Goal: Information Seeking & Learning: Learn about a topic

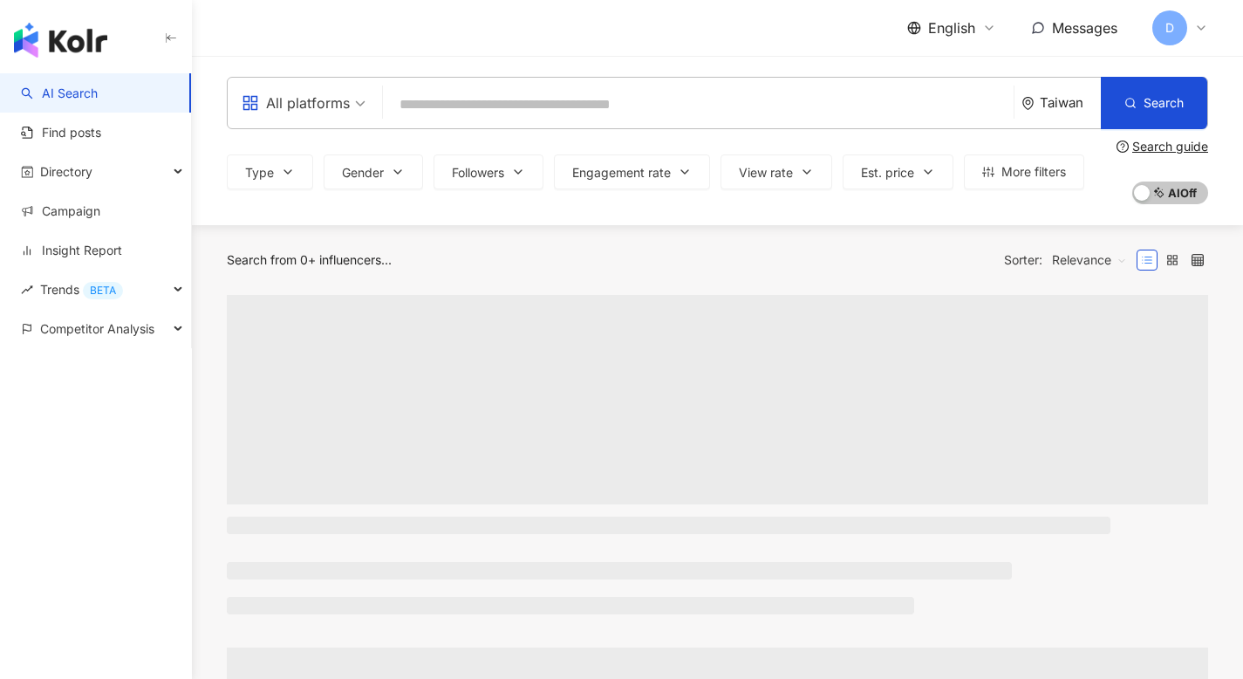
click at [1178, 24] on span "D" at bounding box center [1169, 27] width 35 height 35
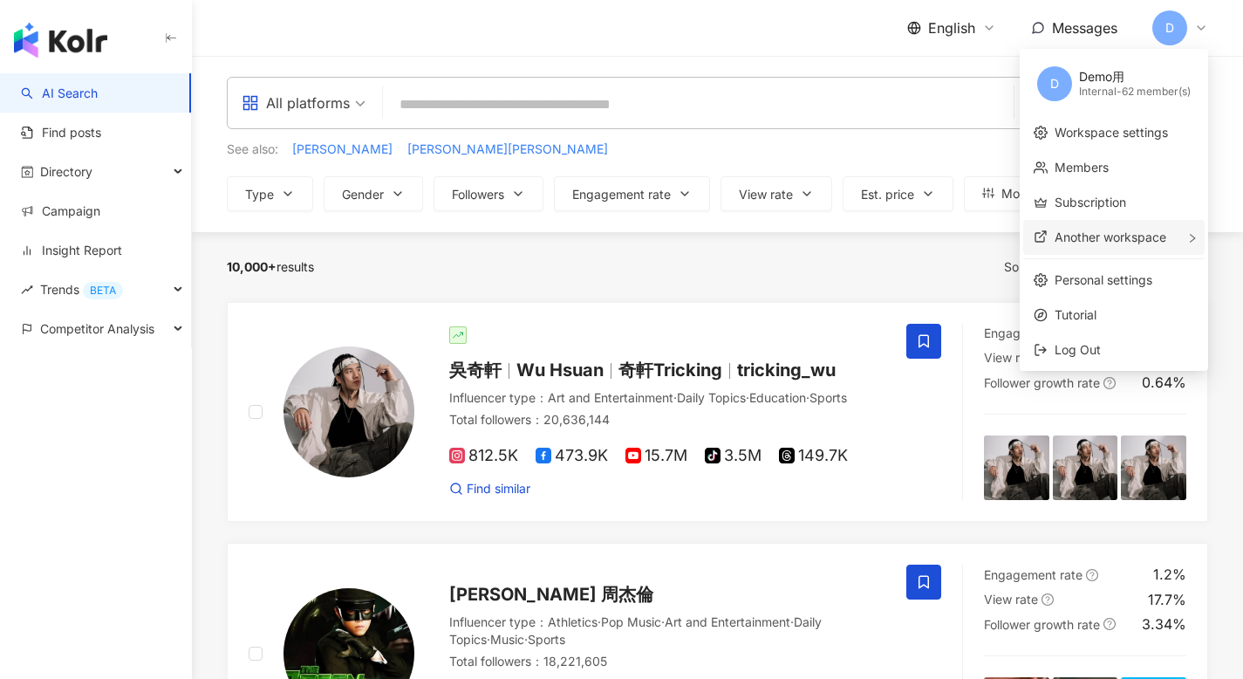
click at [1096, 241] on span "Another workspace" at bounding box center [1111, 236] width 112 height 15
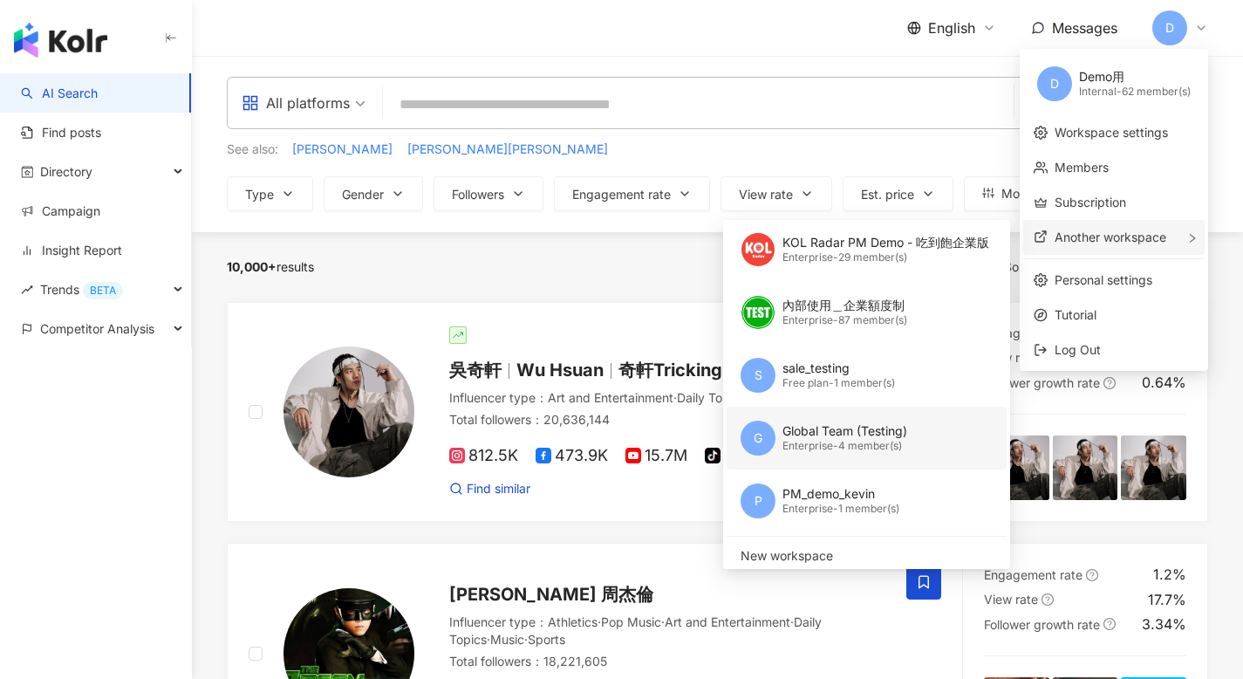
scroll to position [74, 0]
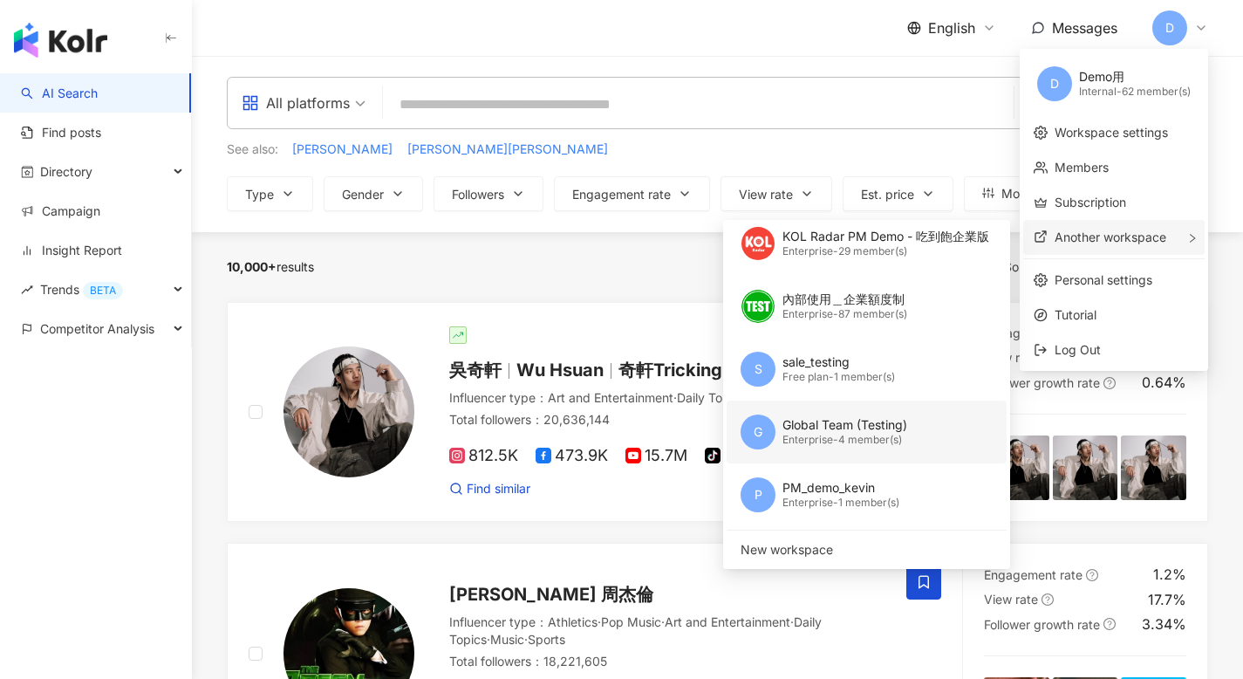
click at [845, 443] on div "Enterprise - 4 member(s)" at bounding box center [844, 440] width 125 height 15
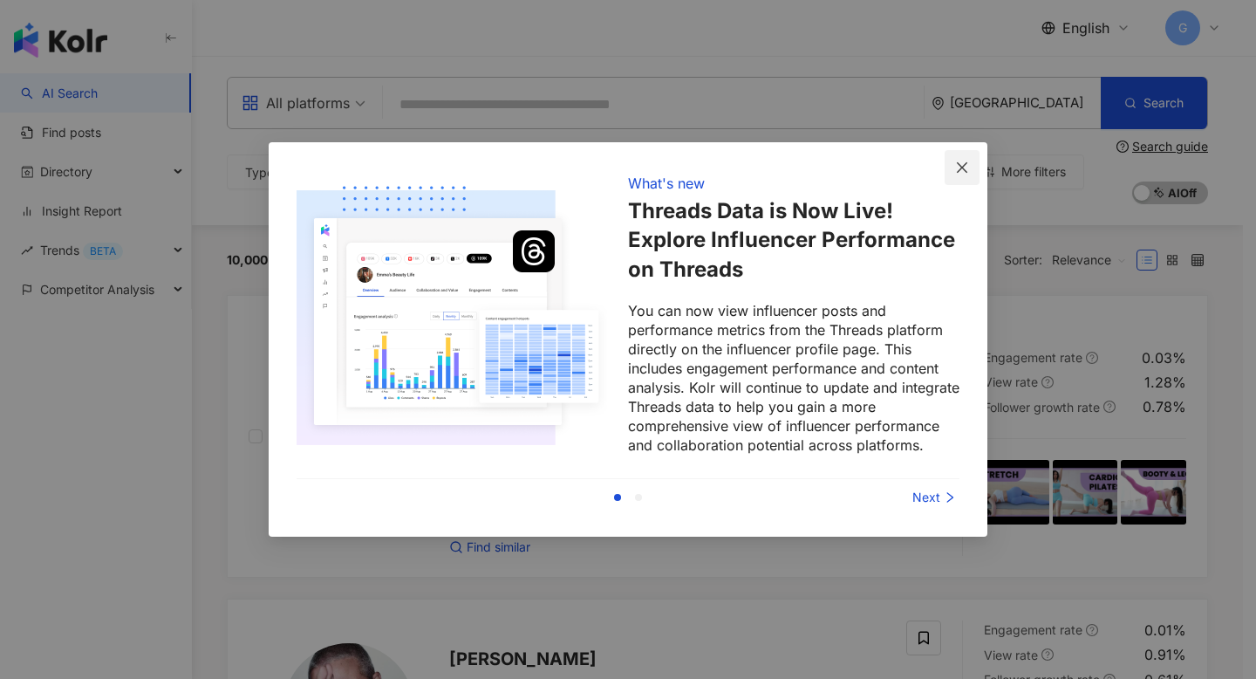
click at [967, 168] on icon "close" at bounding box center [962, 168] width 14 height 14
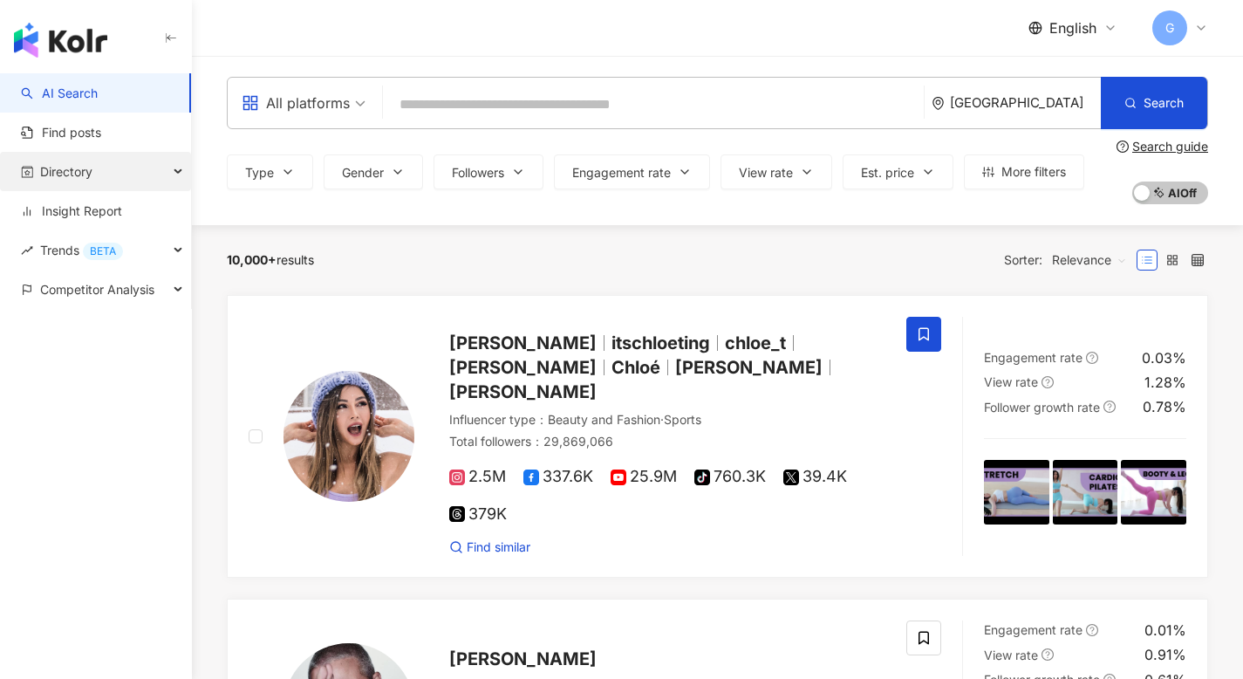
click at [94, 173] on div "Directory" at bounding box center [95, 171] width 191 height 39
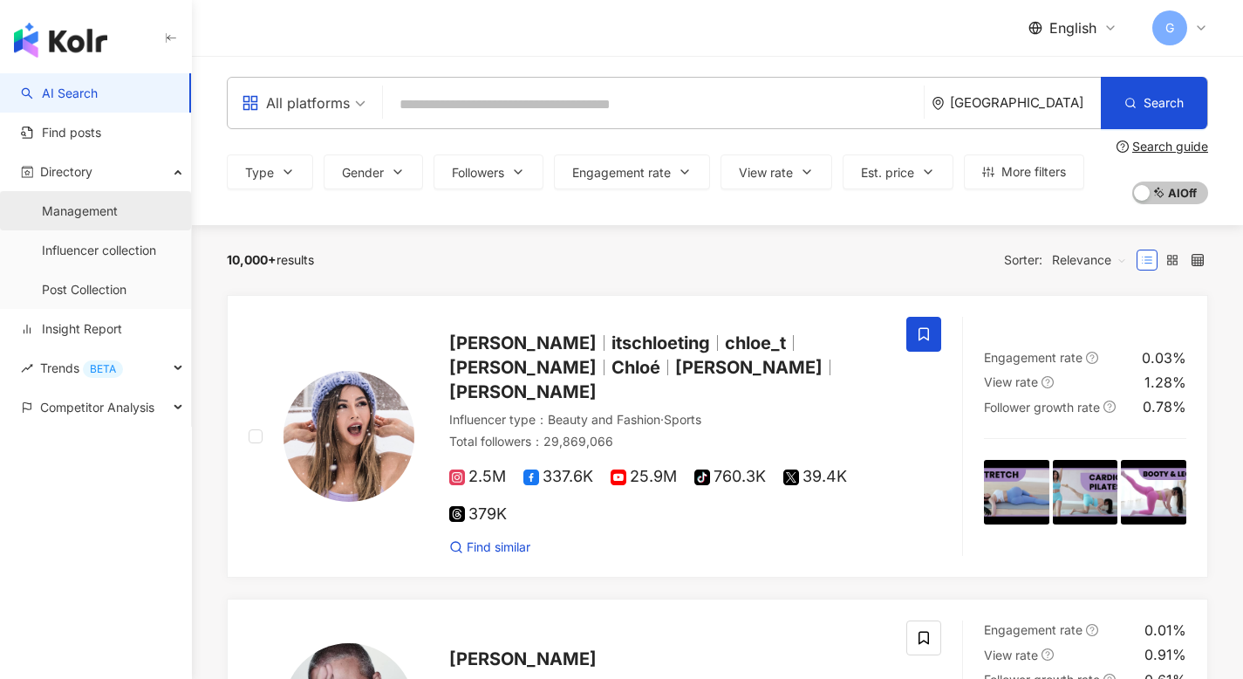
click at [92, 220] on link "Management" at bounding box center [80, 210] width 76 height 17
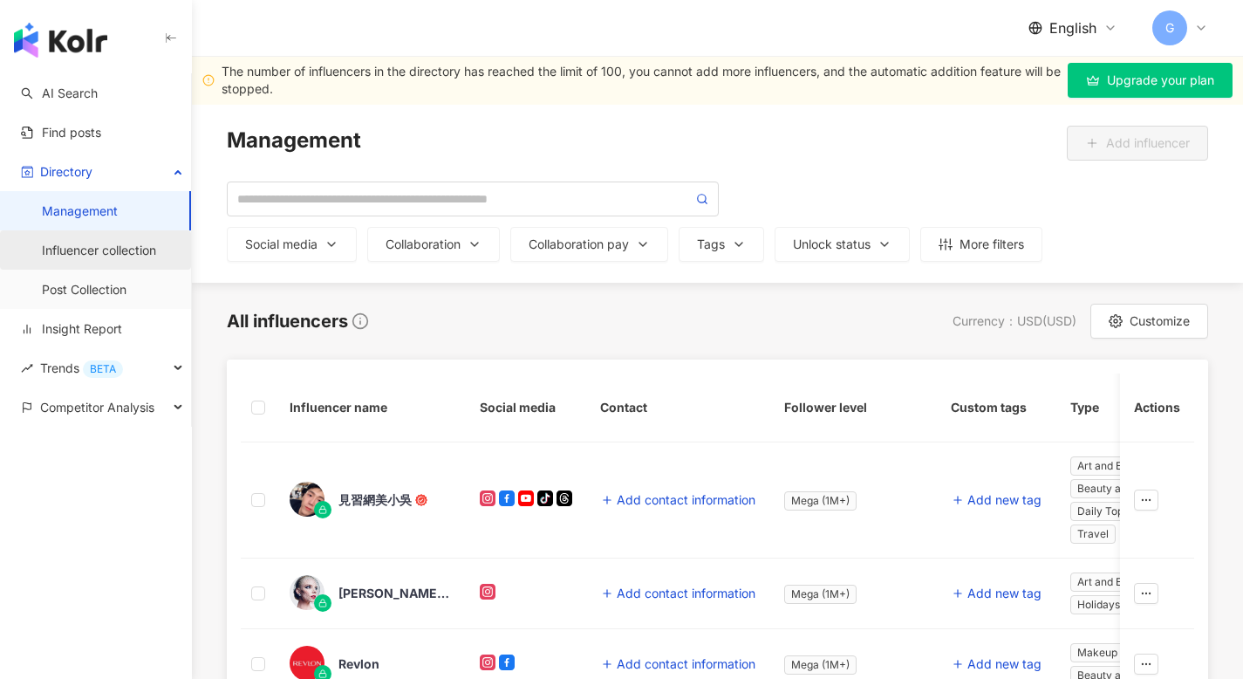
click at [131, 251] on link "Influencer collection" at bounding box center [99, 250] width 114 height 17
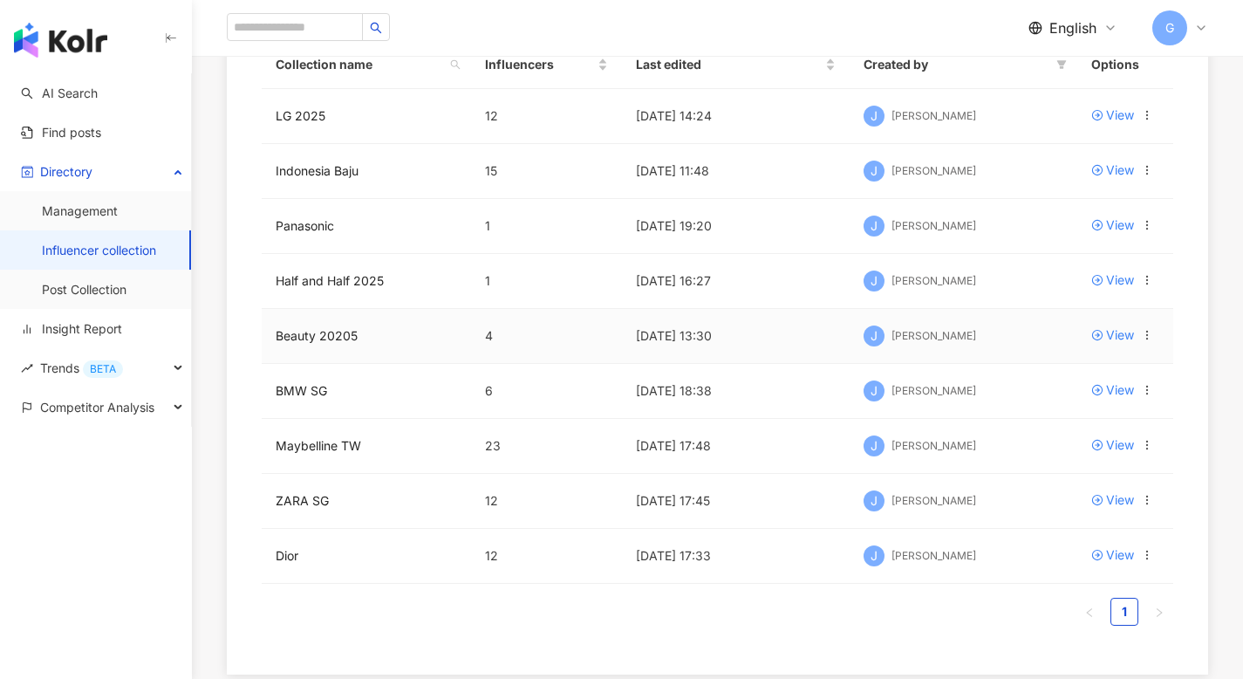
scroll to position [291, 0]
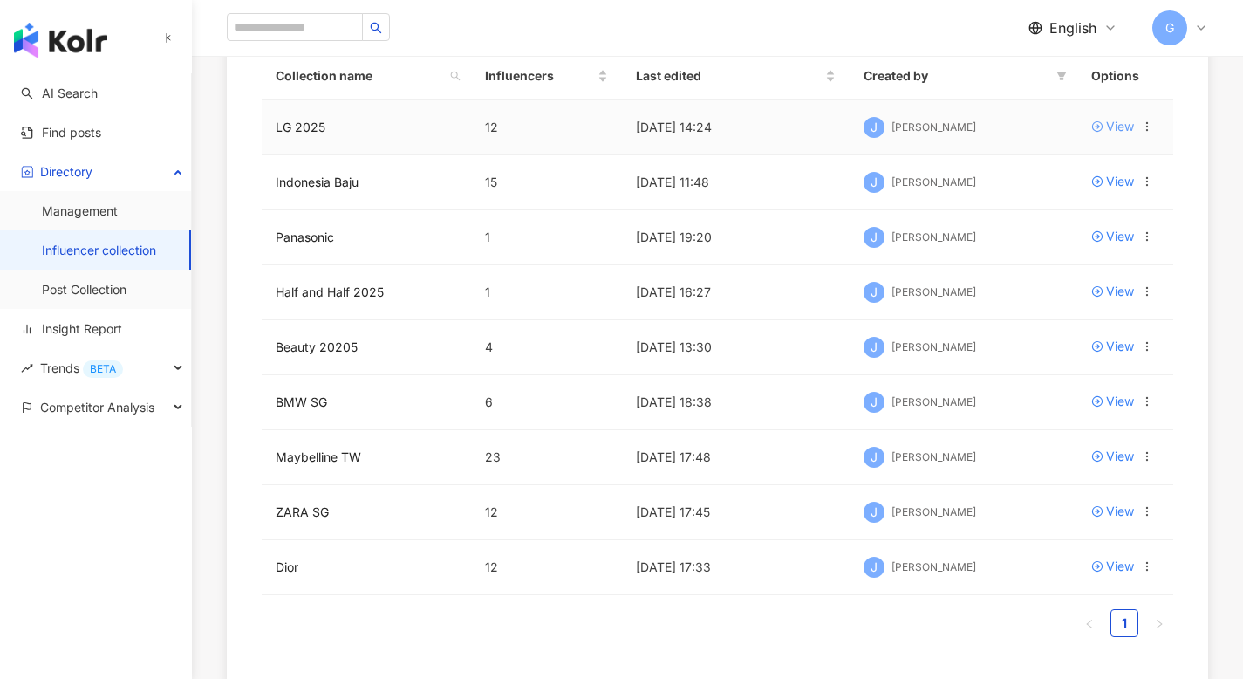
click at [1119, 123] on div "View" at bounding box center [1120, 126] width 28 height 19
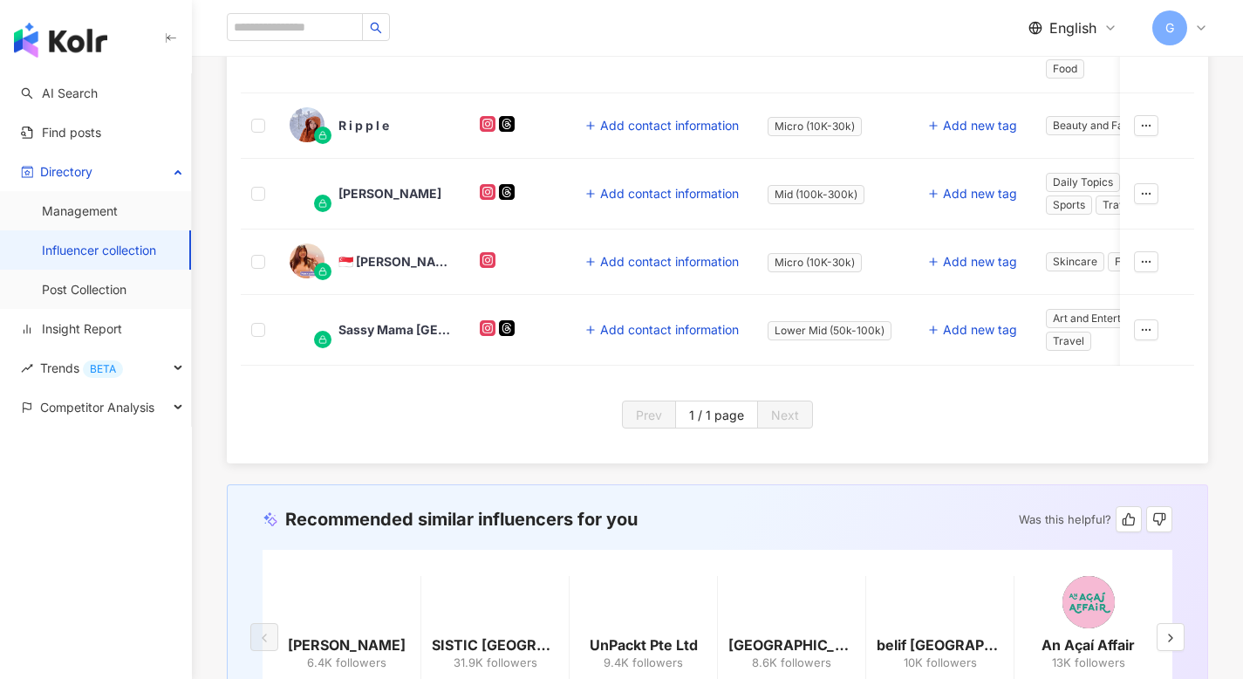
scroll to position [999, 0]
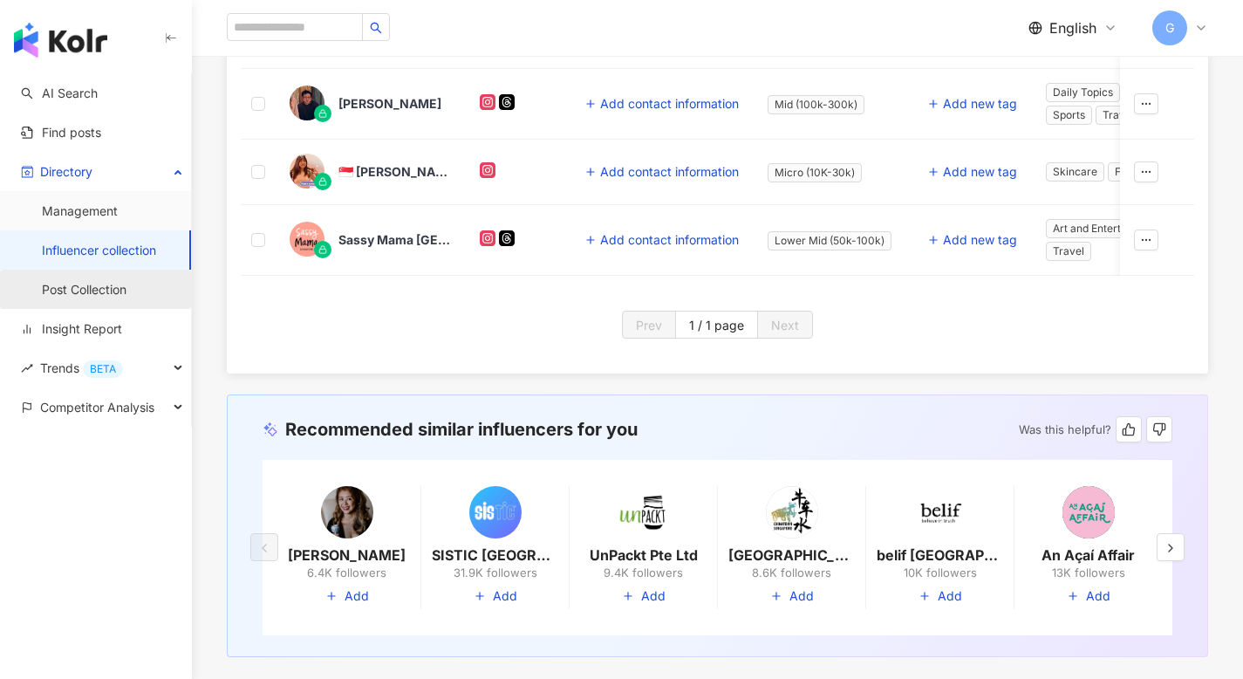
click at [115, 281] on link "Post Collection" at bounding box center [84, 289] width 85 height 17
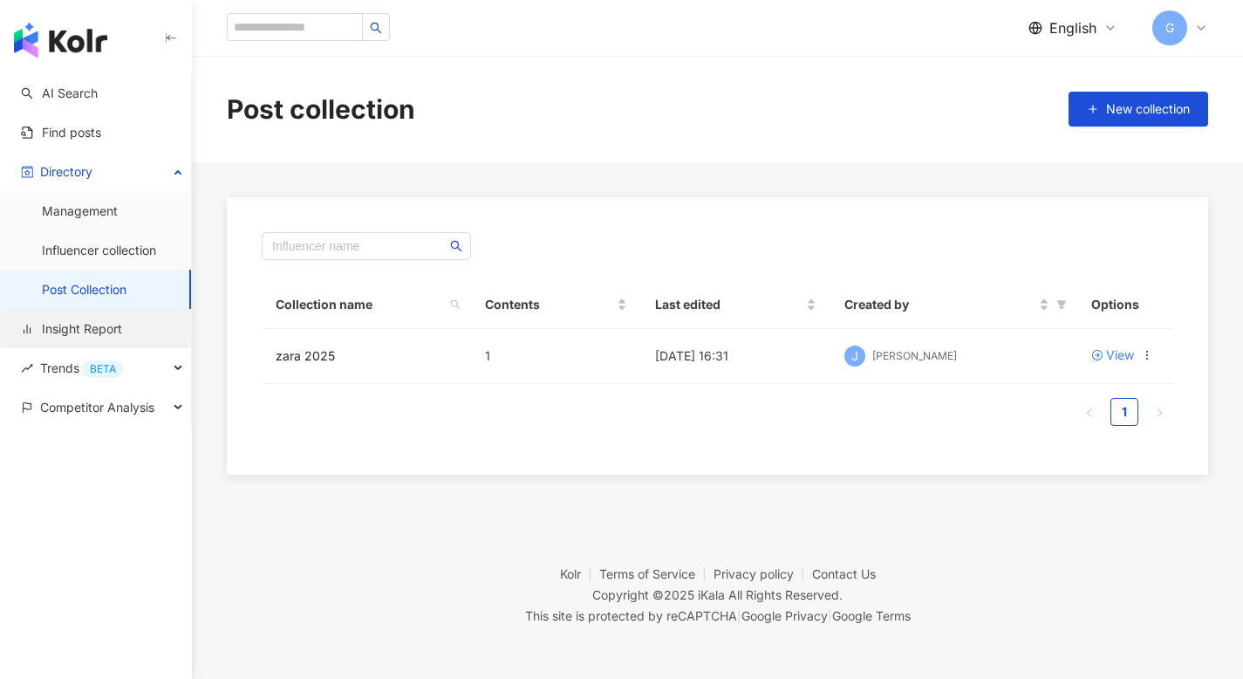
click at [94, 330] on link "Insight Report" at bounding box center [71, 328] width 101 height 17
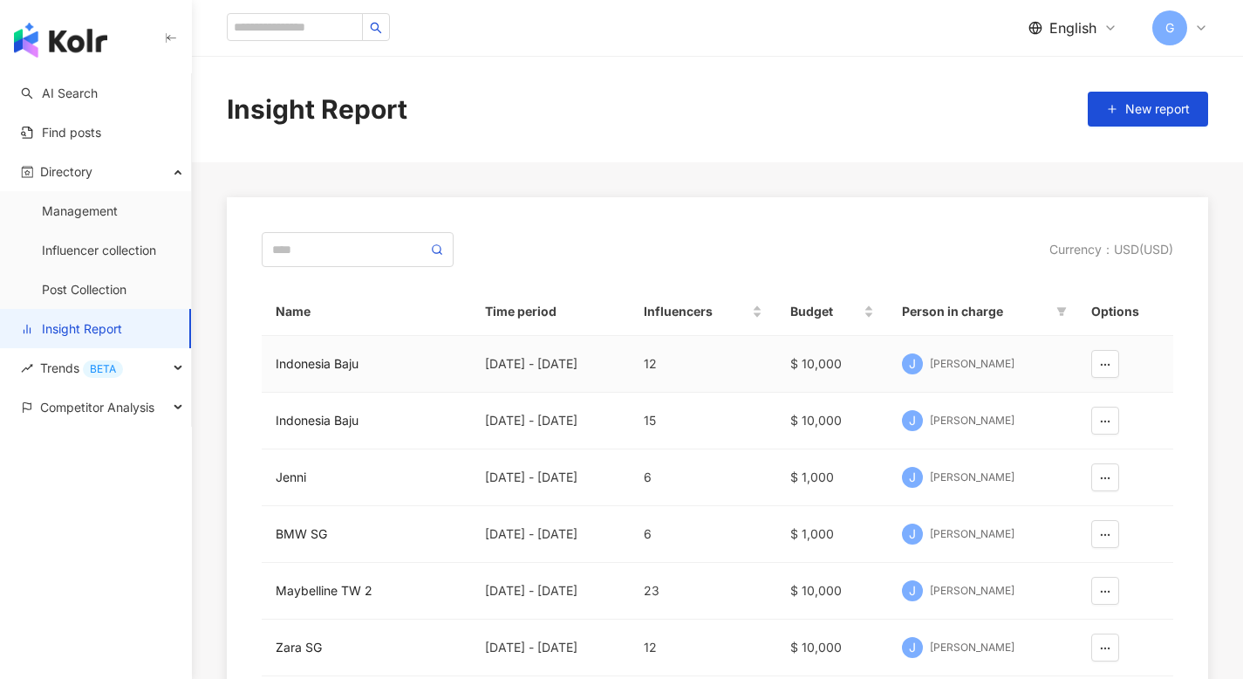
click at [304, 352] on td "Indonesia Baju" at bounding box center [366, 364] width 209 height 57
click at [304, 363] on div "Indonesia Baju" at bounding box center [366, 363] width 181 height 19
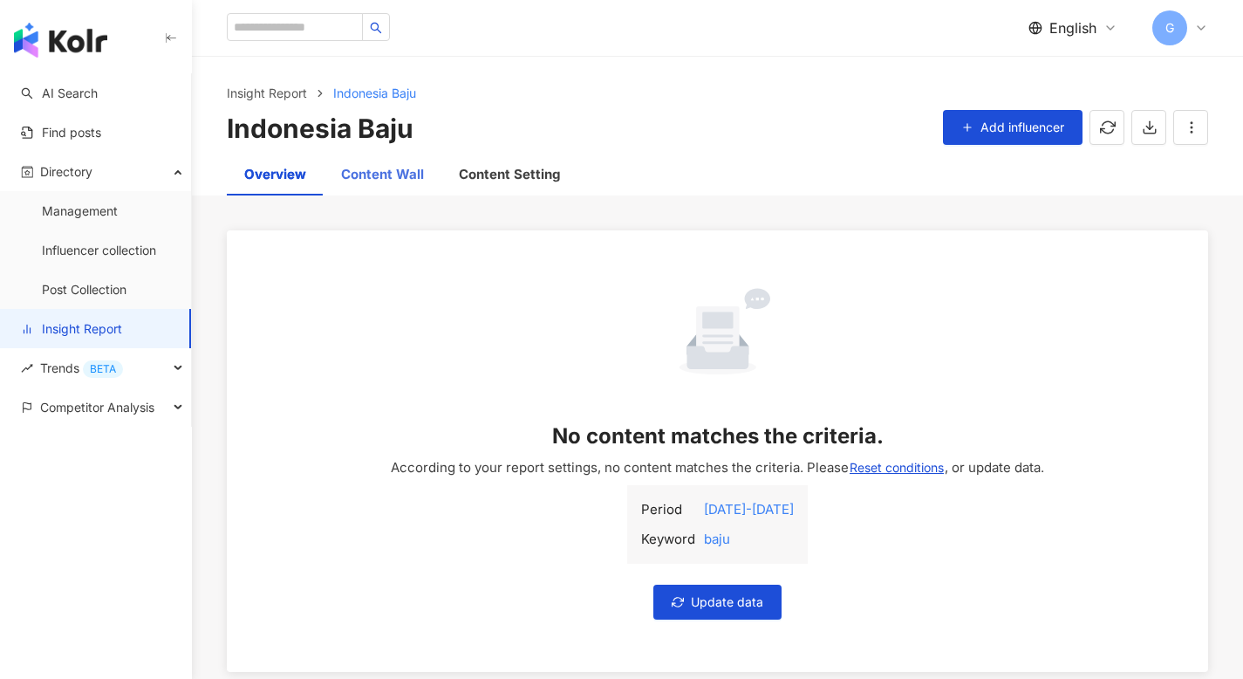
click at [390, 189] on div "Content Wall" at bounding box center [383, 175] width 118 height 42
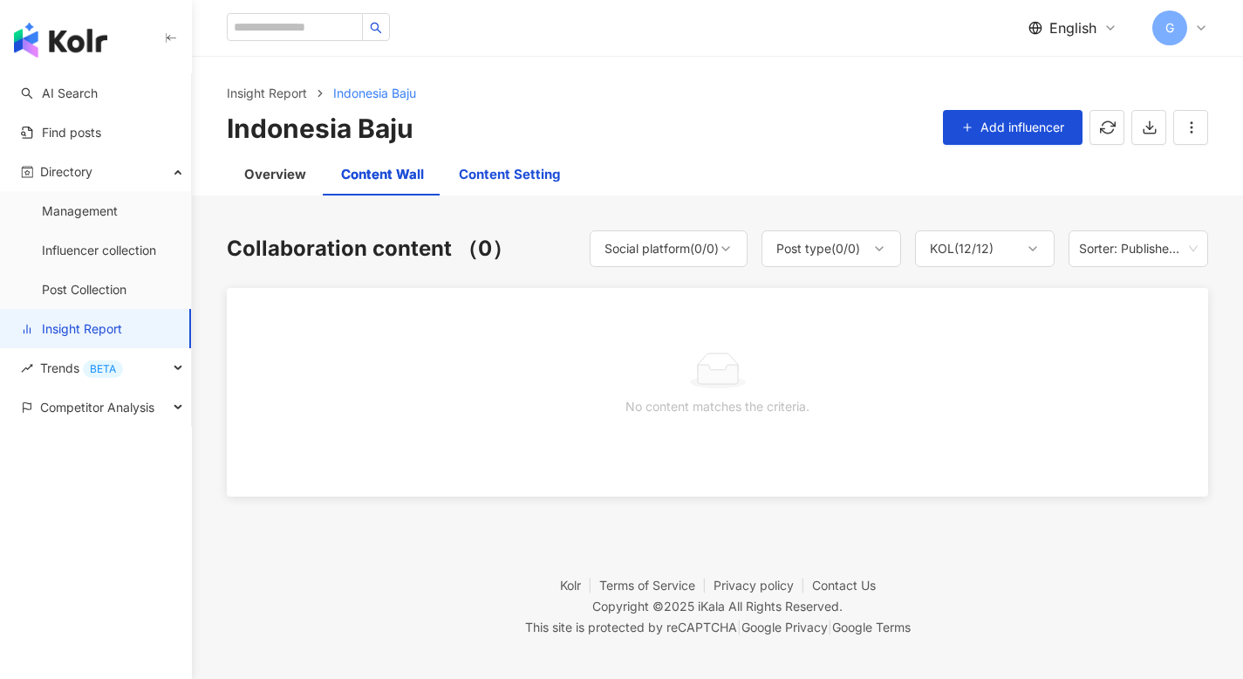
click at [483, 180] on div "Content Setting" at bounding box center [509, 174] width 101 height 21
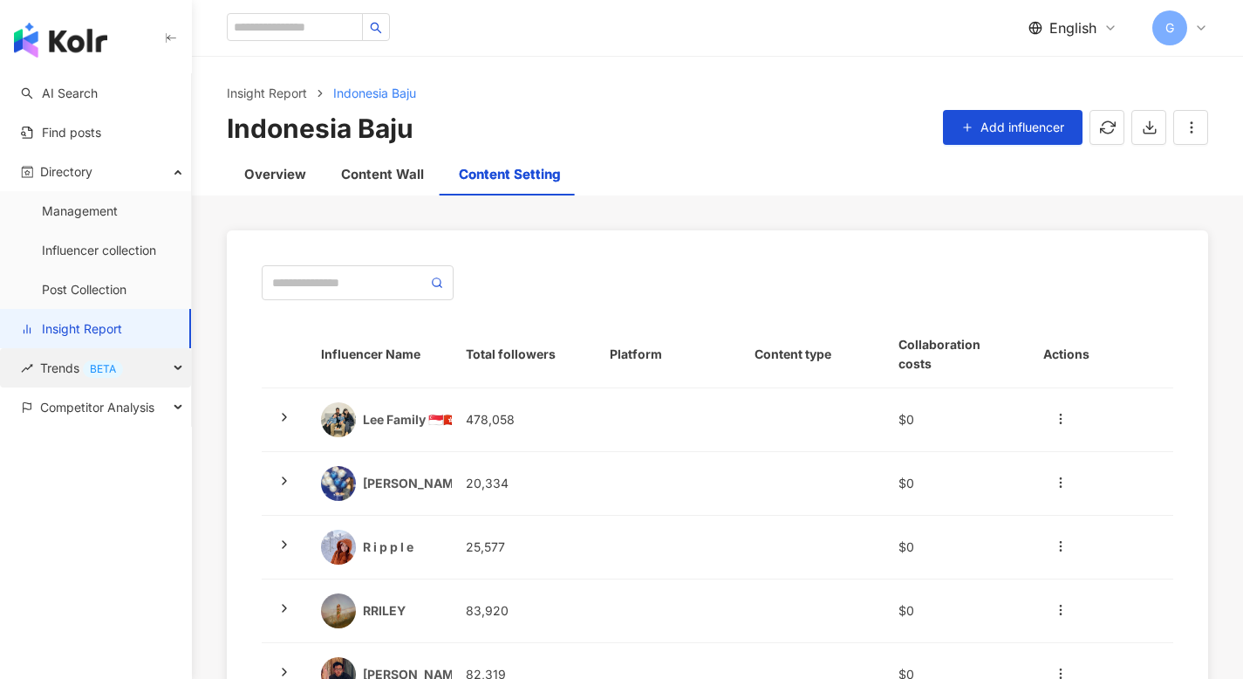
click at [9, 365] on div "Trends BETA" at bounding box center [95, 367] width 191 height 39
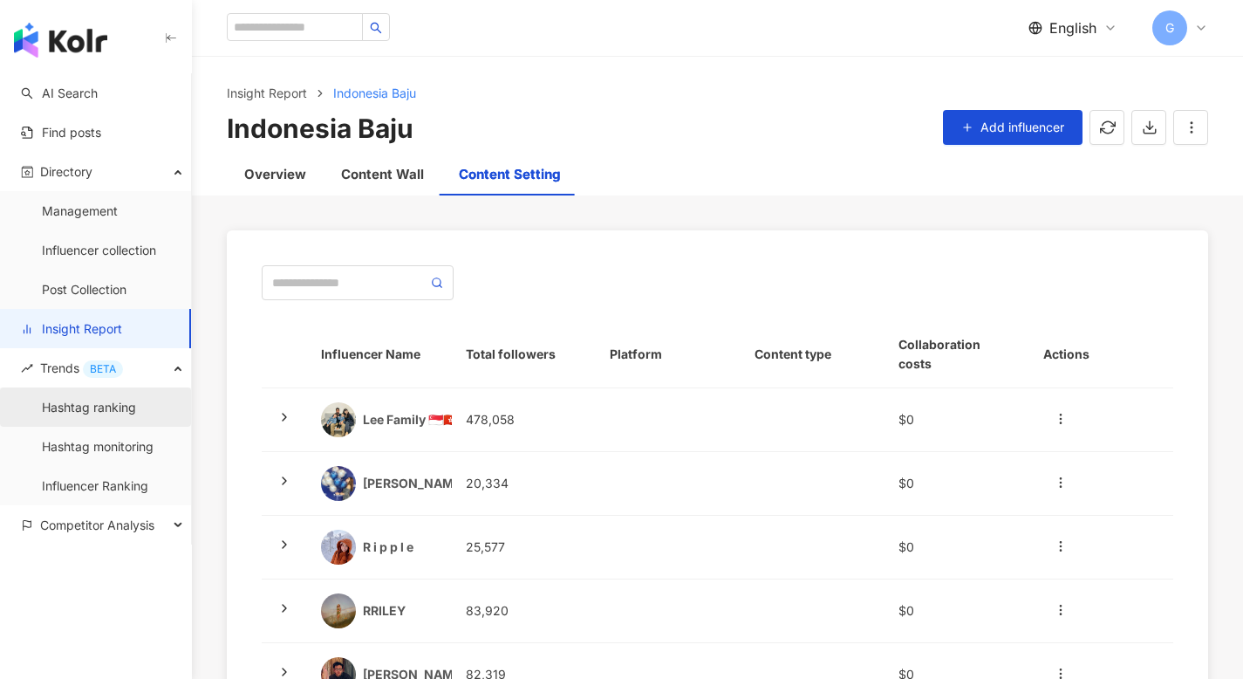
click at [45, 399] on link "Hashtag ranking" at bounding box center [89, 407] width 94 height 17
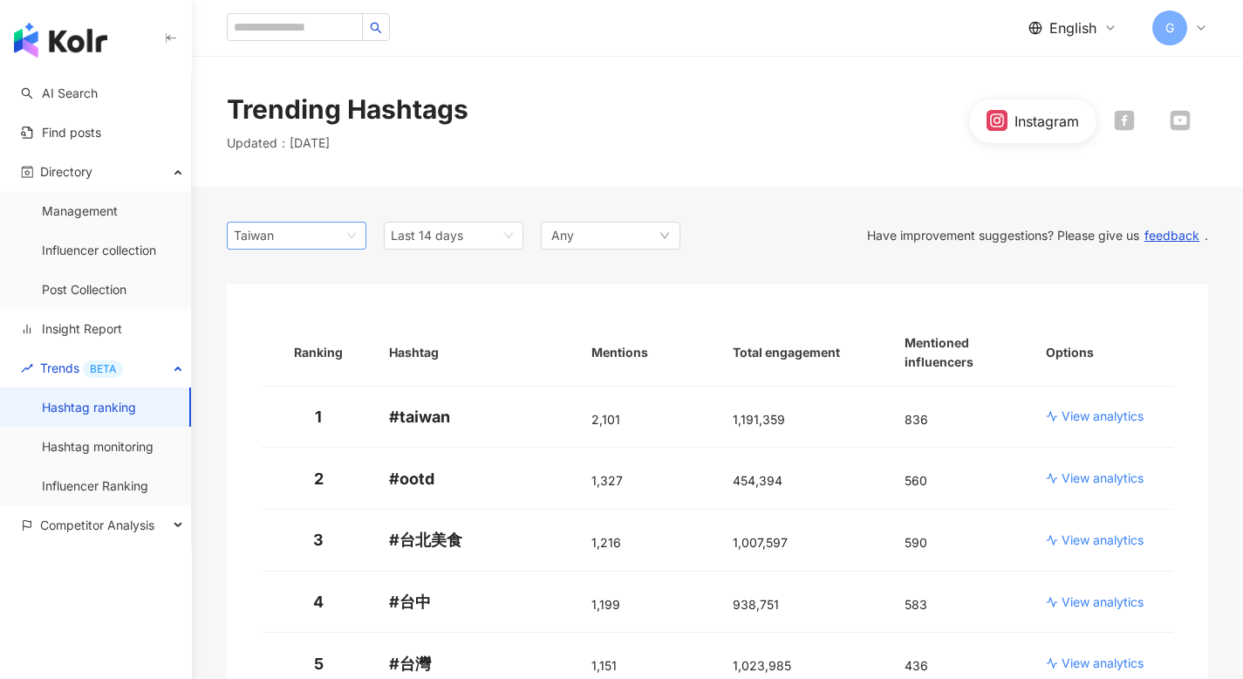
click at [286, 225] on div "Taiwan" at bounding box center [262, 235] width 57 height 26
click at [345, 162] on div "Trending Hashtags Updated ： 8/25/25 Instagram" at bounding box center [717, 121] width 1051 height 131
click at [107, 448] on link "Hashtag monitoring" at bounding box center [98, 446] width 112 height 17
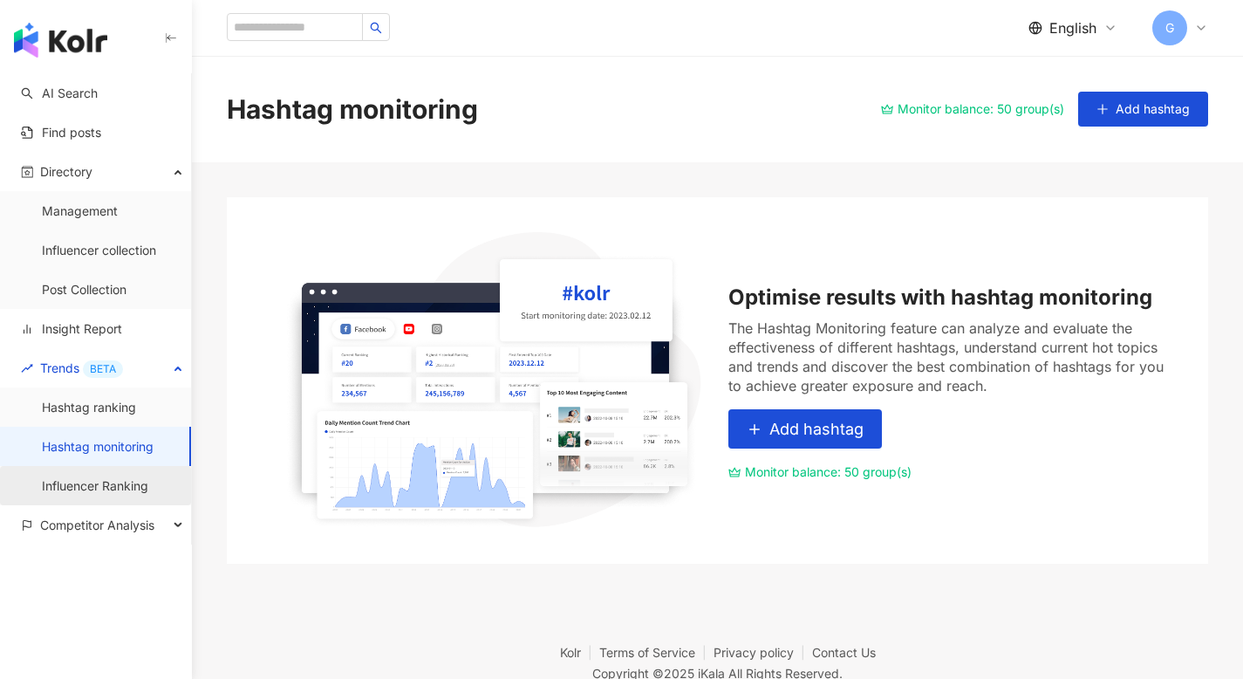
click at [107, 485] on link "Influencer Ranking" at bounding box center [95, 485] width 106 height 17
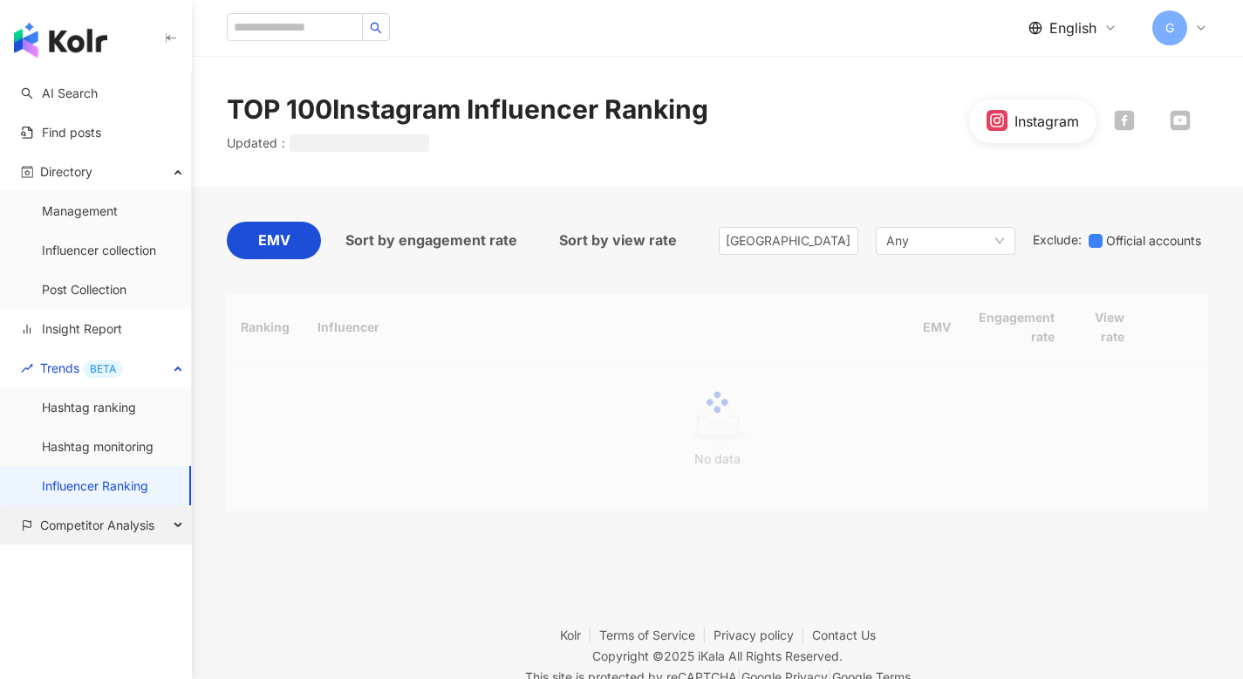
click at [105, 527] on span "Competitor Analysis" at bounding box center [97, 524] width 114 height 39
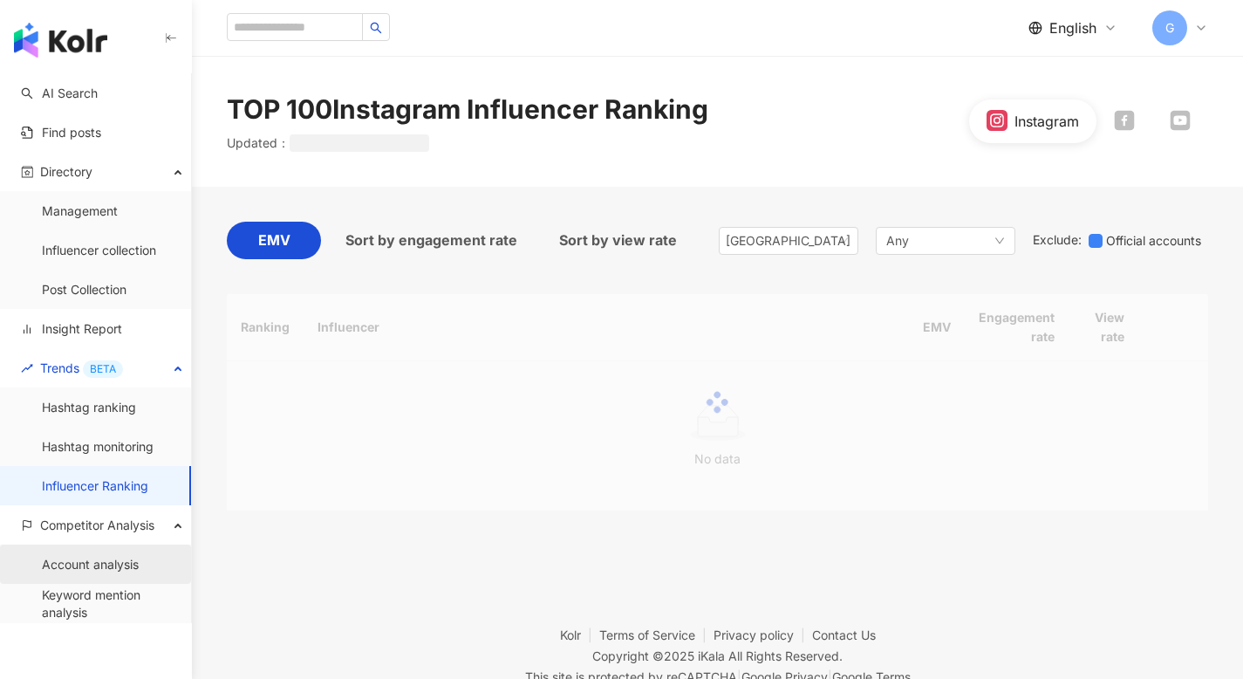
click at [95, 556] on link "Account analysis" at bounding box center [90, 564] width 97 height 17
click at [92, 560] on link "Account analysis" at bounding box center [90, 564] width 97 height 17
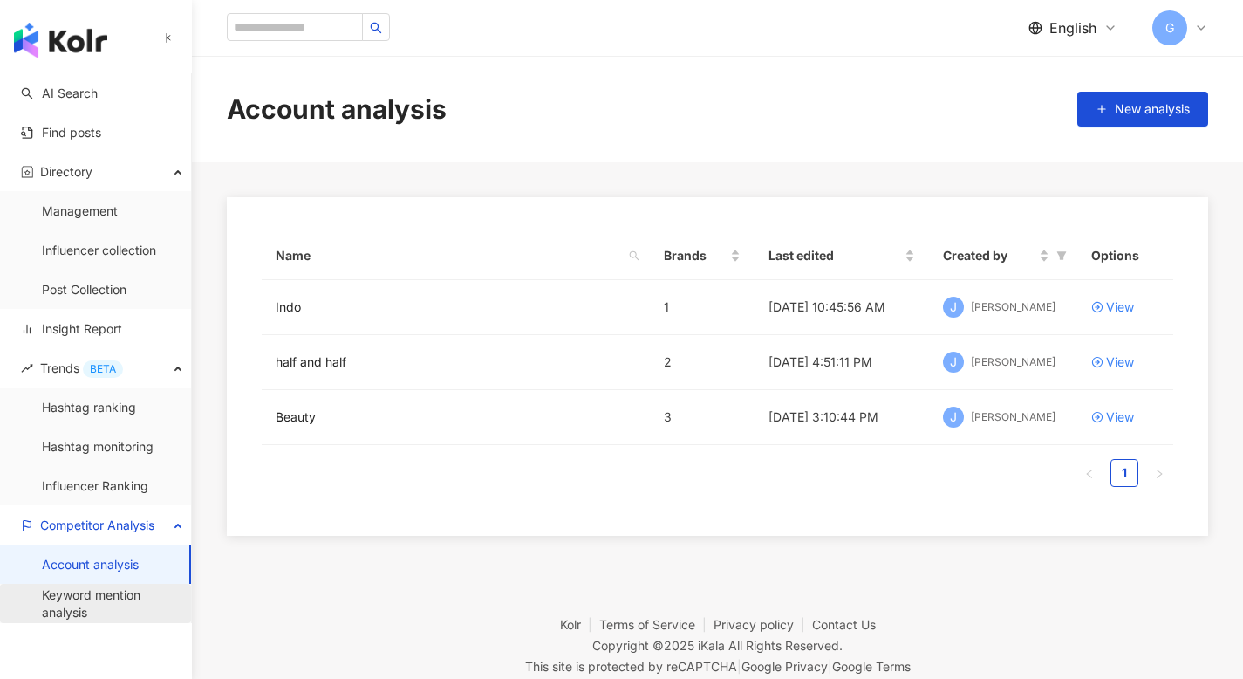
click at [115, 598] on link "Keyword mention analysis" at bounding box center [109, 603] width 135 height 34
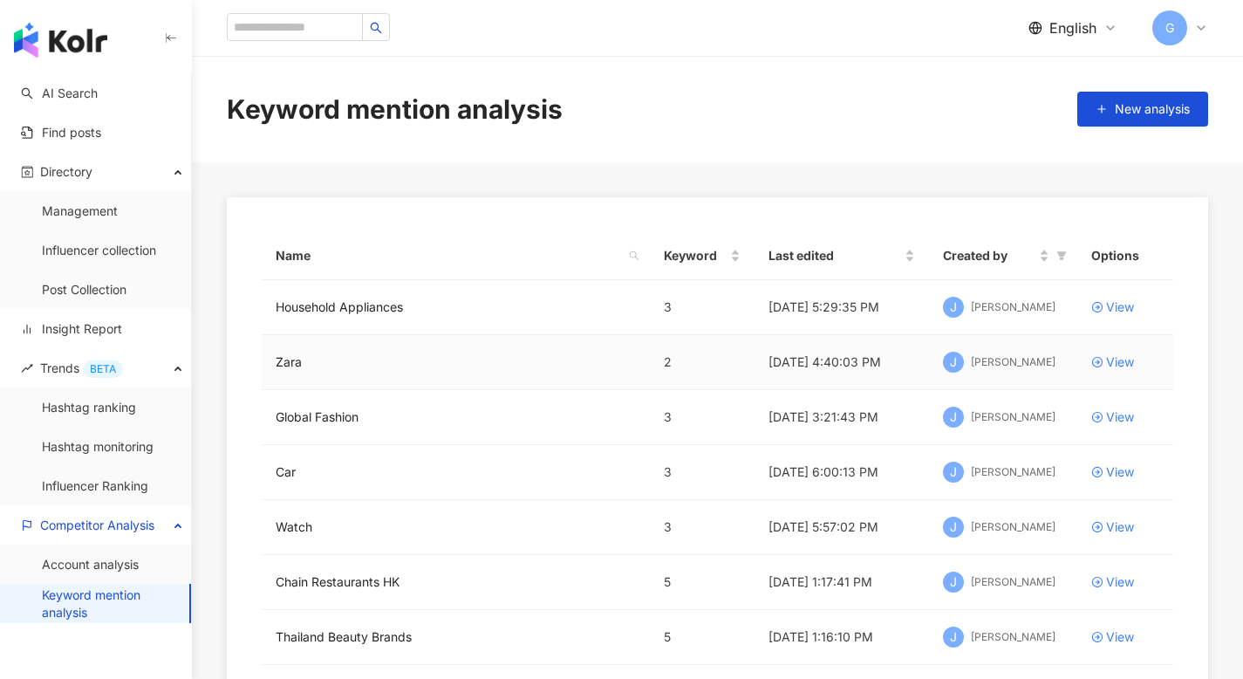
click at [467, 359] on div "Zara" at bounding box center [456, 361] width 360 height 19
click at [244, 374] on div "Name Keyword Last edited Created by Options Household Appliances 3 8/17/25, 5:2…" at bounding box center [717, 558] width 981 height 723
click at [296, 365] on link "Zara" at bounding box center [289, 361] width 26 height 19
